Goal: Task Accomplishment & Management: Complete application form

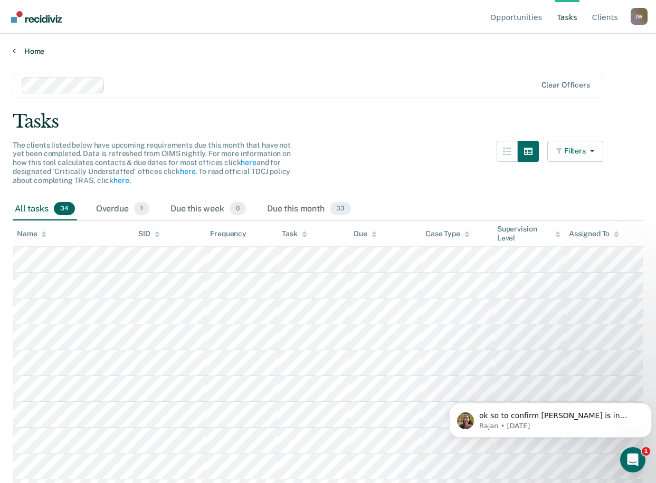
click at [18, 50] on link "Home" at bounding box center [328, 50] width 631 height 9
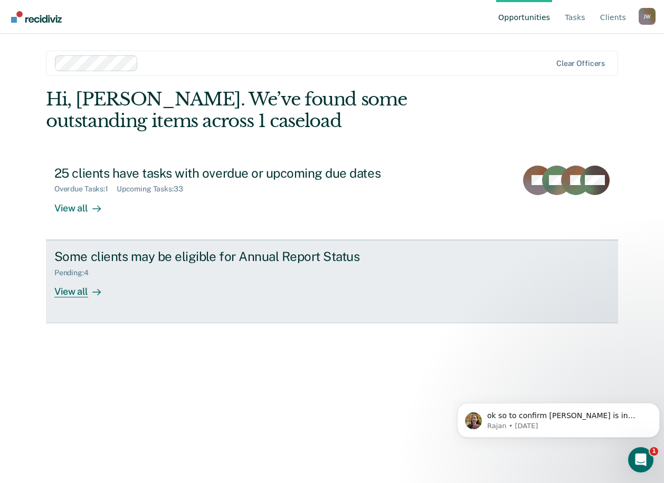
click at [199, 258] on div "Some clients may be eligible for Annual Report Status" at bounding box center [239, 256] width 370 height 15
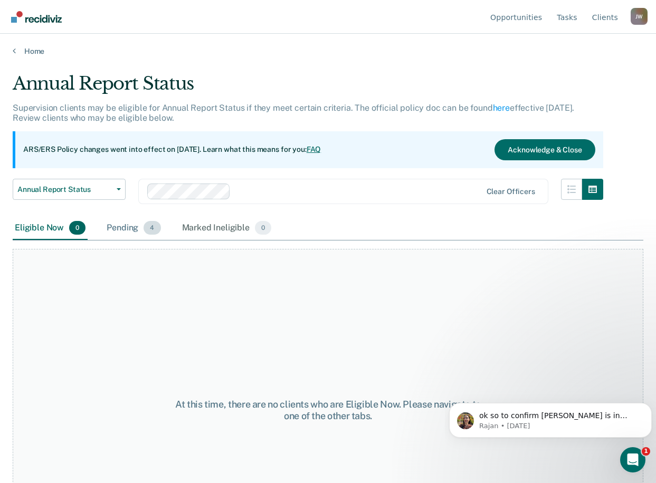
click at [127, 234] on div "Pending 4" at bounding box center [133, 228] width 58 height 23
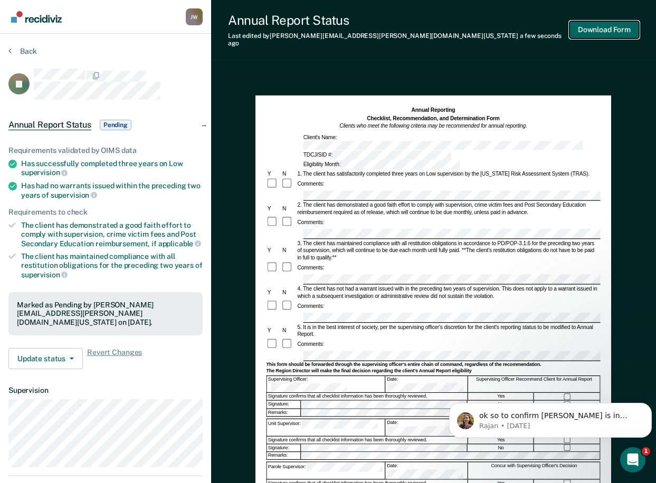
click at [598, 31] on button "Download Form" at bounding box center [604, 29] width 70 height 17
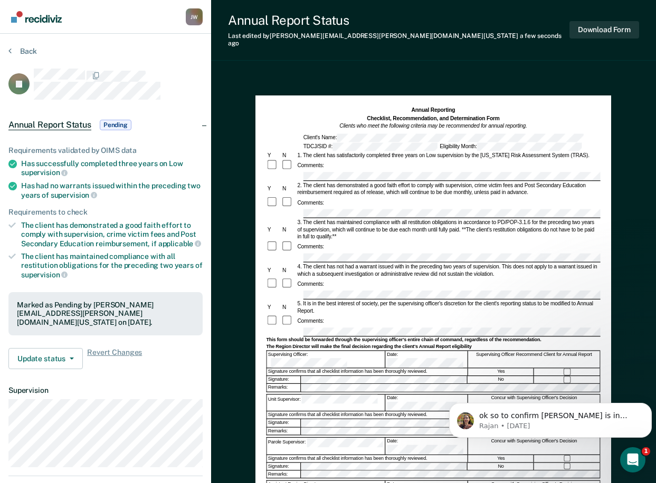
click at [8, 51] on section "Back PJ Annual Report Status Pending Requirements validated by OIMS data Has su…" at bounding box center [105, 286] width 211 height 505
click at [11, 51] on icon at bounding box center [9, 50] width 3 height 8
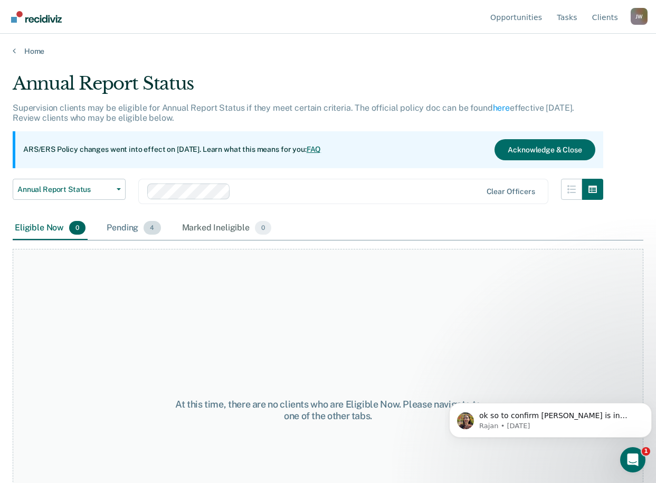
click at [121, 231] on div "Pending 4" at bounding box center [133, 228] width 58 height 23
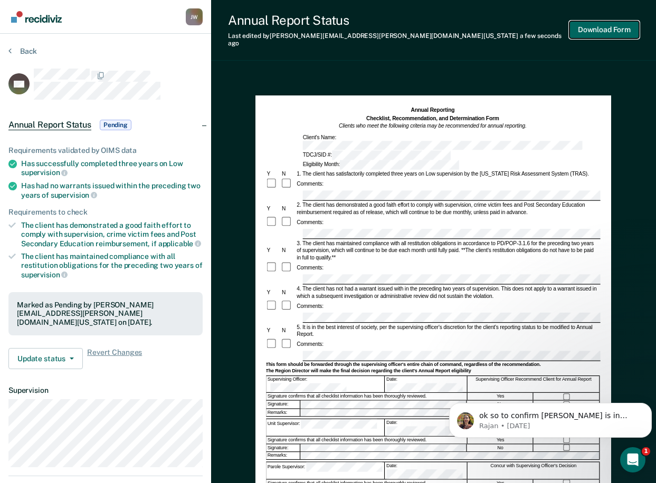
click at [588, 25] on button "Download Form" at bounding box center [604, 29] width 70 height 17
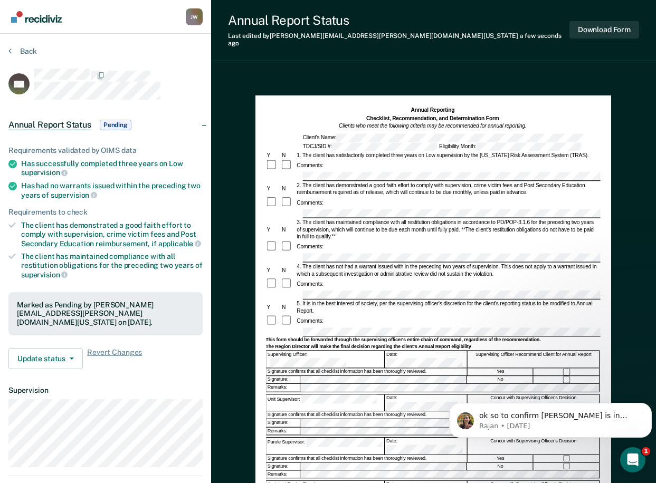
click at [565, 196] on div "Comments:" at bounding box center [433, 202] width 334 height 12
click at [611, 206] on div "Annual Reporting Checklist, Recommendation, and Determination Form Clients who …" at bounding box center [433, 327] width 356 height 463
click at [284, 209] on div at bounding box center [433, 213] width 334 height 9
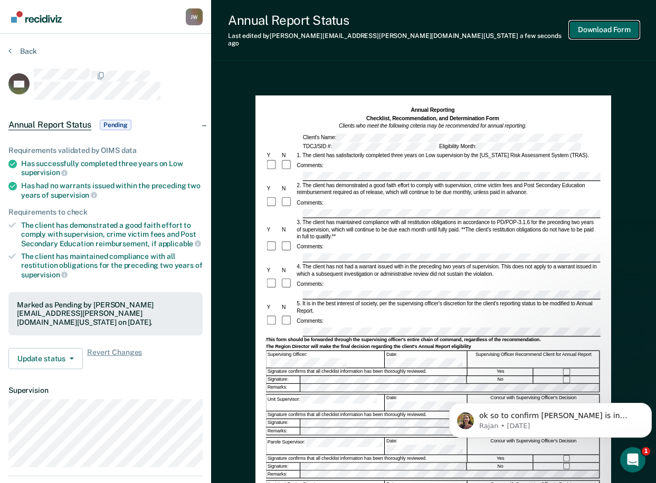
click at [594, 31] on button "Download Form" at bounding box center [604, 29] width 70 height 17
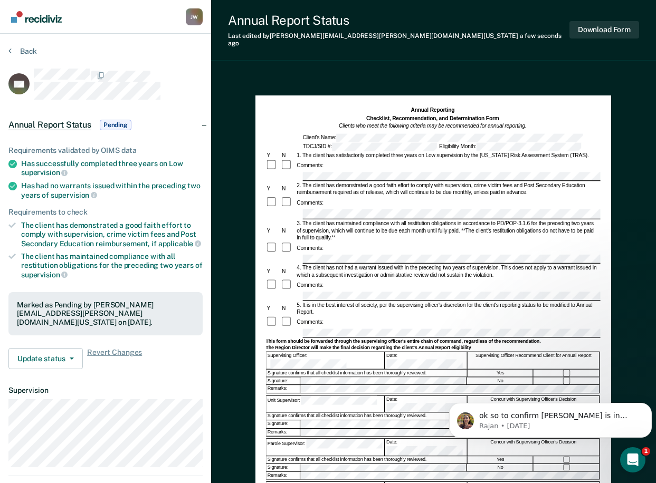
click at [611, 199] on div "Annual Reporting Checklist, Recommendation, and Determination Form Clients who …" at bounding box center [433, 327] width 356 height 463
click at [585, 30] on button "Download Form" at bounding box center [604, 29] width 70 height 17
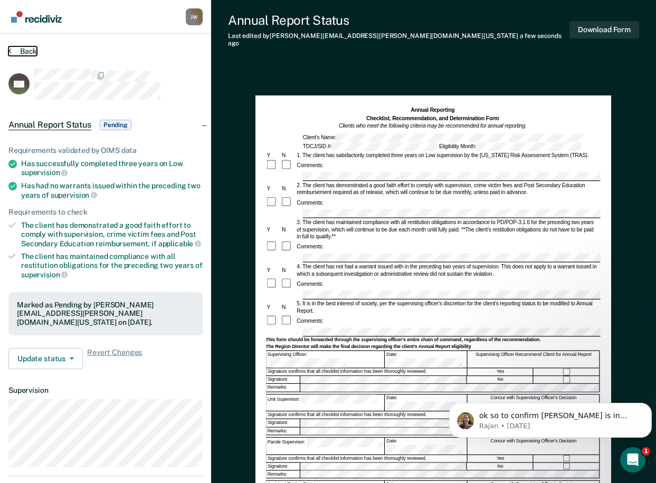
click at [15, 52] on button "Back" at bounding box center [22, 50] width 28 height 9
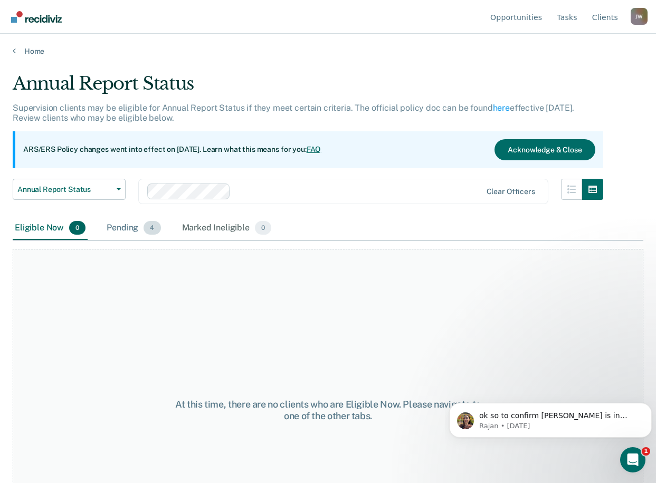
click at [119, 230] on div "Pending 4" at bounding box center [133, 228] width 58 height 23
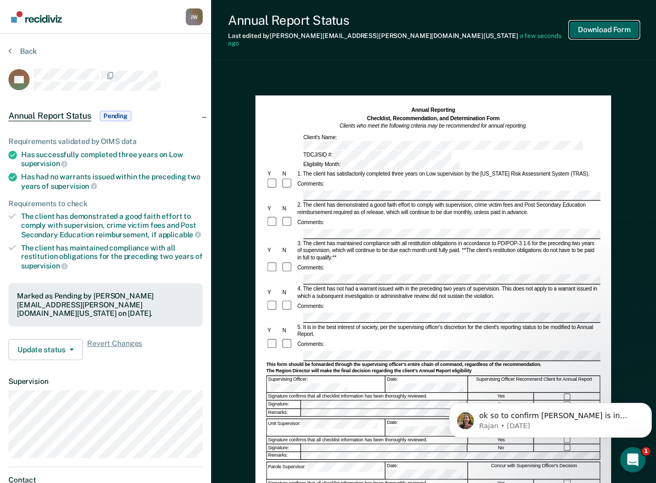
click at [603, 21] on button "Download Form" at bounding box center [604, 29] width 70 height 17
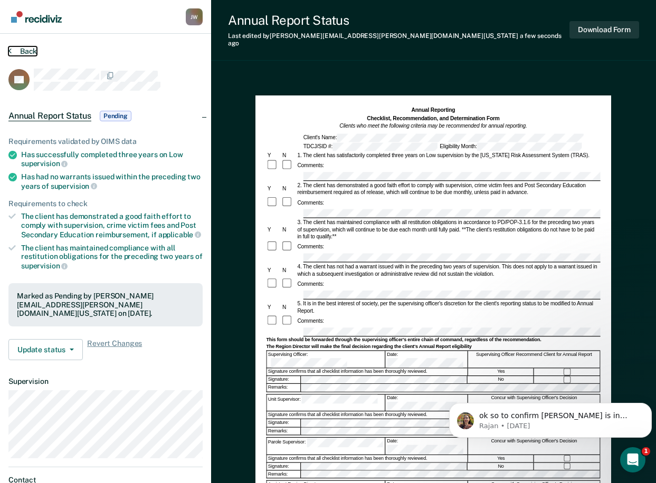
click at [17, 49] on button "Back" at bounding box center [22, 50] width 28 height 9
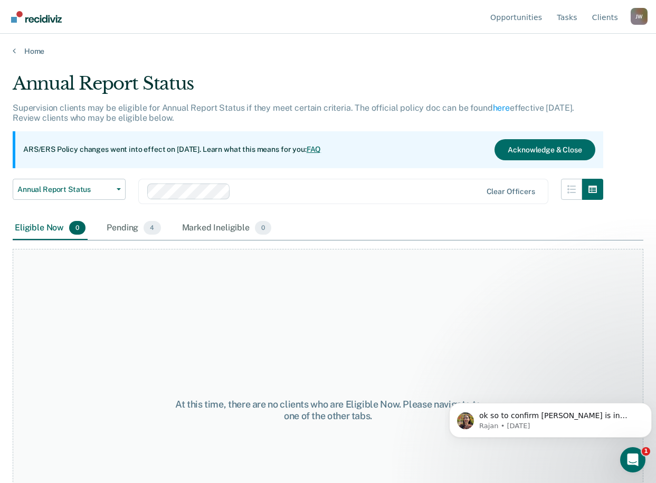
click at [571, 363] on div "At this time, there are no clients who are Eligible Now. Please navigate to one…" at bounding box center [328, 410] width 631 height 323
